Goal: Task Accomplishment & Management: Manage account settings

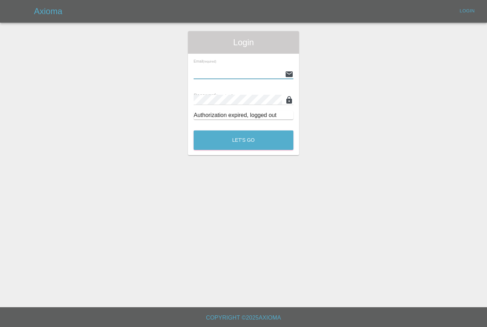
type input "[PERSON_NAME][EMAIL_ADDRESS][PERSON_NAME][DOMAIN_NAME]"
click at [243, 140] on button "Let's Go" at bounding box center [244, 140] width 100 height 19
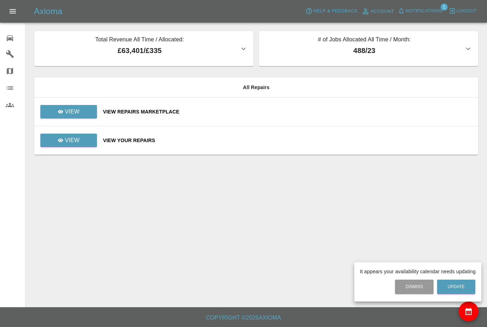
click at [434, 7] on div at bounding box center [243, 163] width 487 height 327
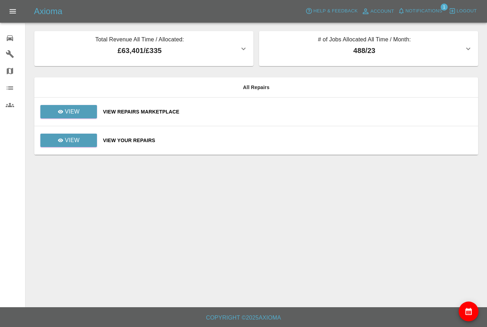
click at [435, 10] on span "Notifications" at bounding box center [424, 11] width 37 height 8
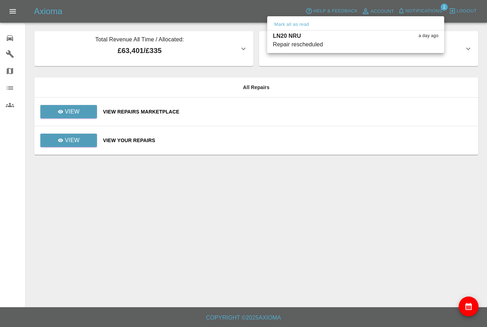
click at [417, 224] on div at bounding box center [243, 163] width 487 height 327
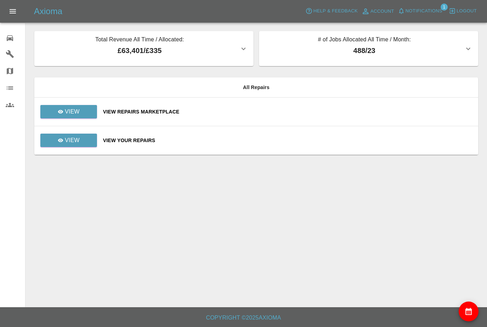
click at [474, 311] on button "availability" at bounding box center [469, 312] width 20 height 20
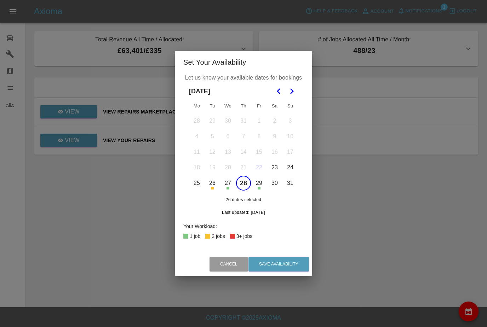
click at [244, 184] on button "28" at bounding box center [243, 183] width 15 height 15
click at [296, 93] on icon "Go to the Next Month" at bounding box center [291, 91] width 8 height 8
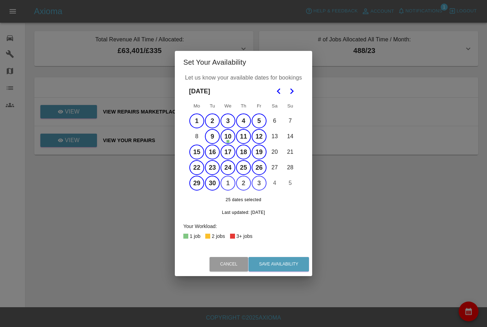
click at [195, 128] on button "1" at bounding box center [196, 121] width 15 height 15
click at [215, 121] on button "2" at bounding box center [212, 121] width 15 height 15
click at [229, 121] on button "3" at bounding box center [227, 121] width 15 height 15
click at [215, 119] on button "2" at bounding box center [212, 121] width 15 height 15
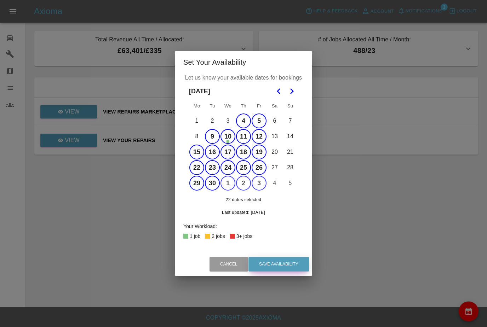
click at [280, 264] on button "Save Availability" at bounding box center [278, 264] width 61 height 15
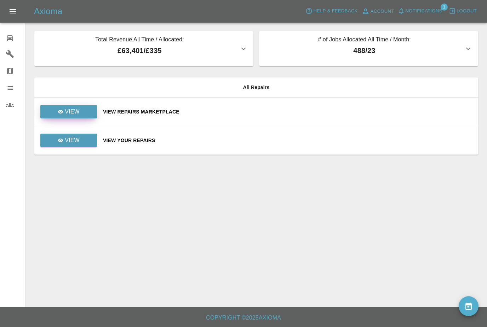
click at [85, 111] on link "View" at bounding box center [68, 111] width 57 height 13
click at [50, 140] on link "View" at bounding box center [68, 140] width 57 height 13
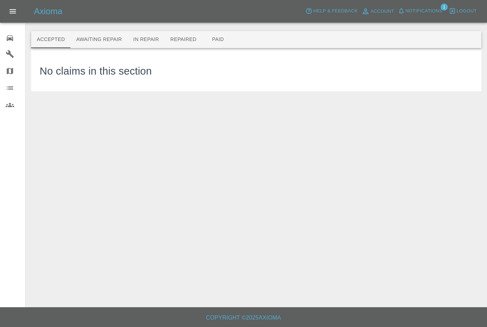
click at [100, 47] on button "Awaiting Repair" at bounding box center [98, 39] width 57 height 17
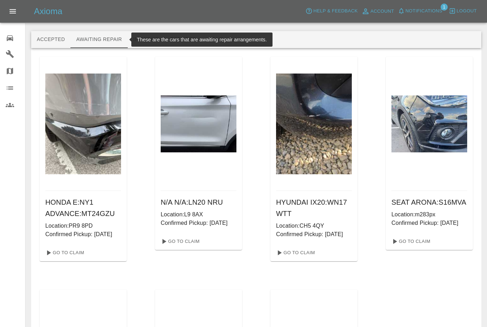
click at [477, 135] on div "HONDA E:NY1 ADVANCE : MT24GZU Location: PR9 8PD Confirmed Pickup: [DATE] Go To …" at bounding box center [256, 285] width 450 height 475
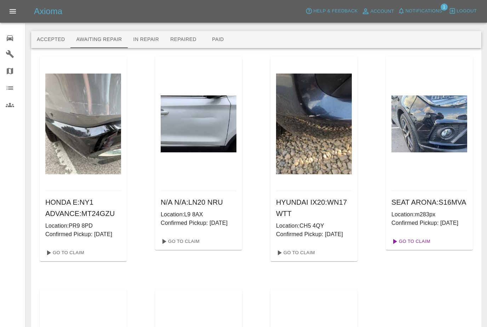
click at [411, 247] on link "Go To Claim" at bounding box center [411, 241] width 44 height 11
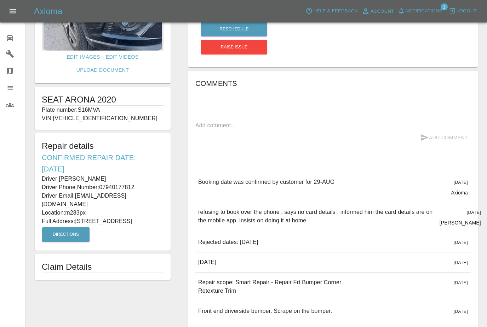
scroll to position [80, 0]
click at [149, 303] on div "Edit Images Edit Videos Upload Document SEAT ARONA 2020 Plate number: S16MVA VI…" at bounding box center [103, 142] width 154 height 380
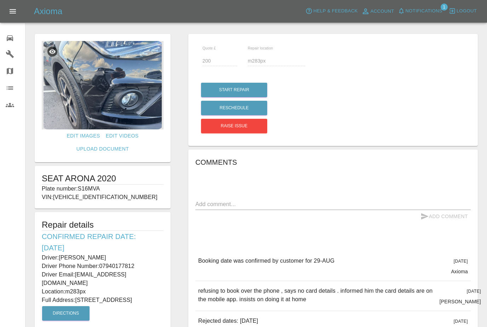
scroll to position [0, 0]
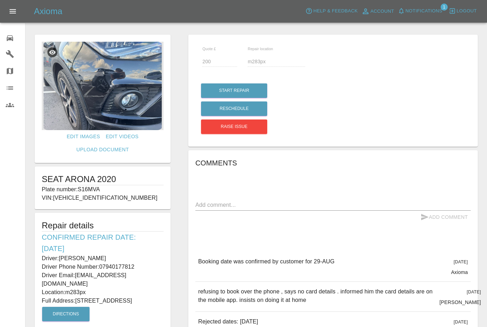
click at [85, 102] on img at bounding box center [103, 86] width 122 height 88
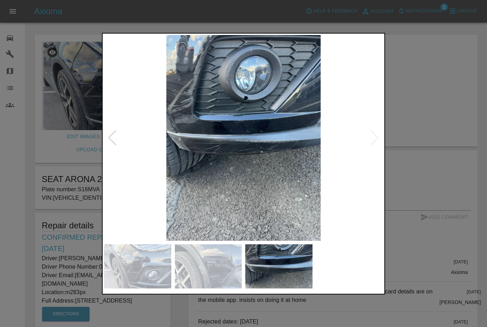
click at [51, 152] on div at bounding box center [243, 163] width 487 height 327
